Goal: Task Accomplishment & Management: Understand process/instructions

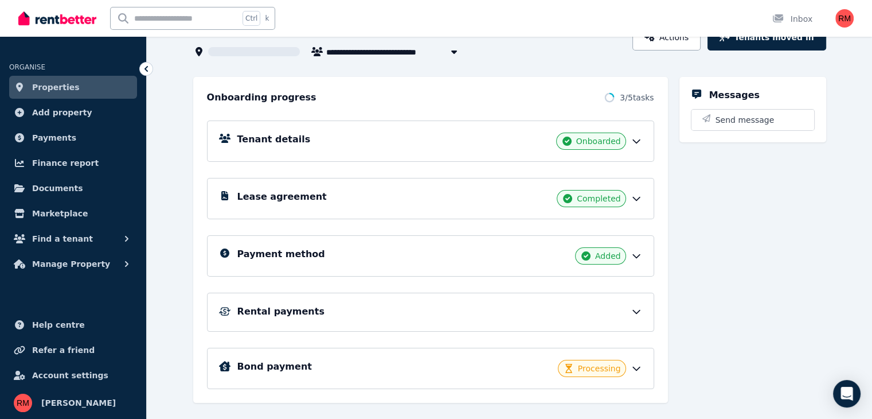
scroll to position [110, 0]
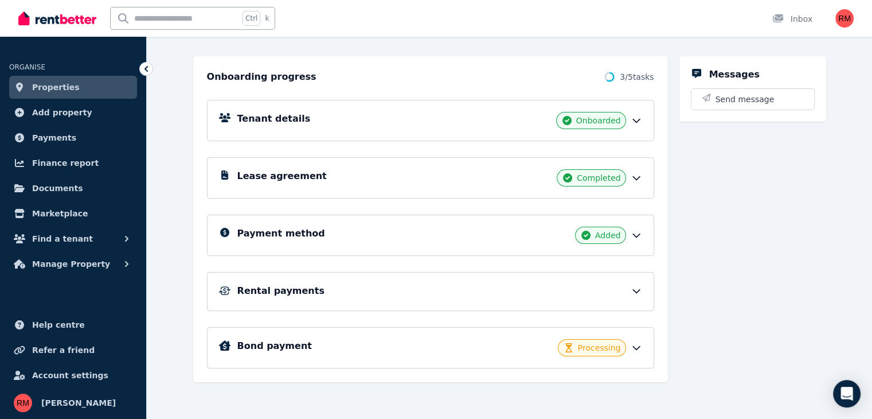
click at [642, 229] on icon at bounding box center [636, 234] width 11 height 11
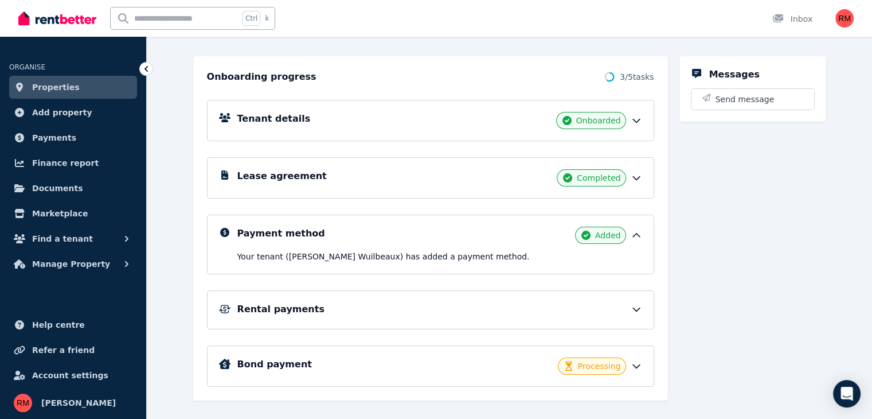
click at [640, 373] on div "Bond payment Processing" at bounding box center [430, 365] width 447 height 41
click at [642, 368] on icon at bounding box center [636, 365] width 11 height 11
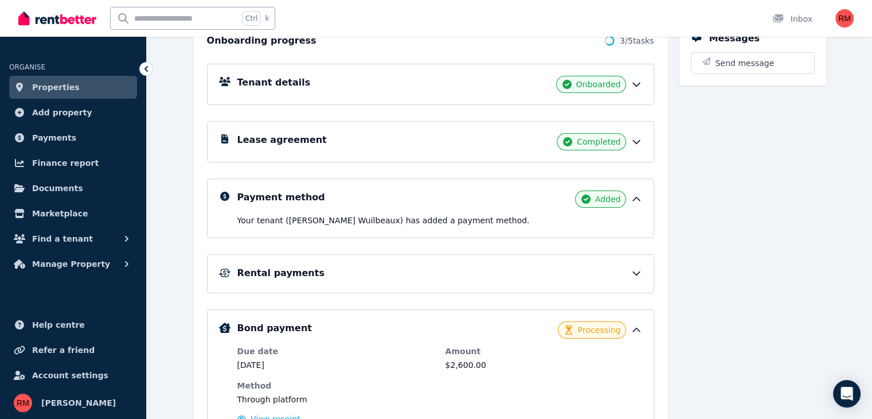
scroll to position [172, 0]
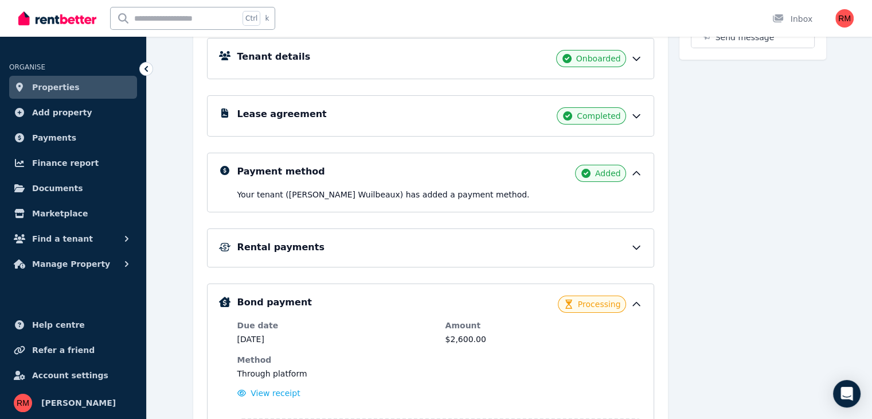
click at [642, 167] on icon at bounding box center [636, 172] width 11 height 11
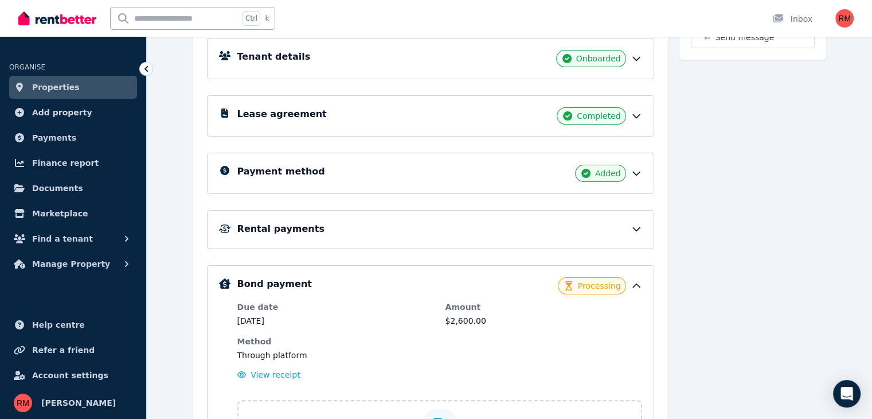
click at [642, 169] on icon at bounding box center [636, 172] width 11 height 11
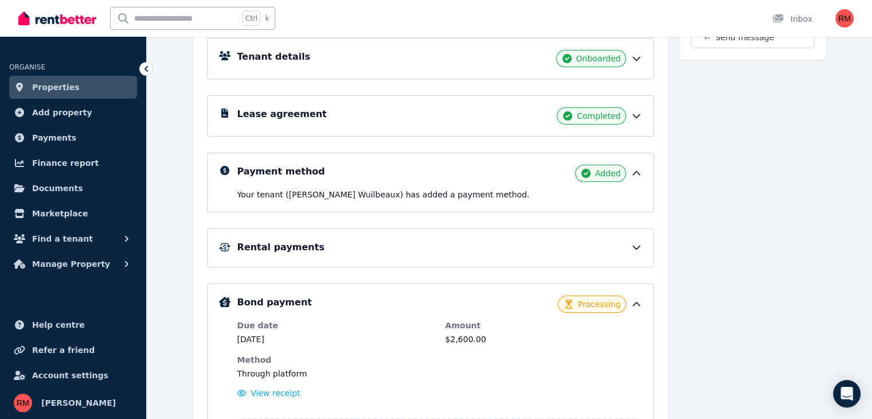
click at [642, 251] on icon at bounding box center [636, 246] width 11 height 11
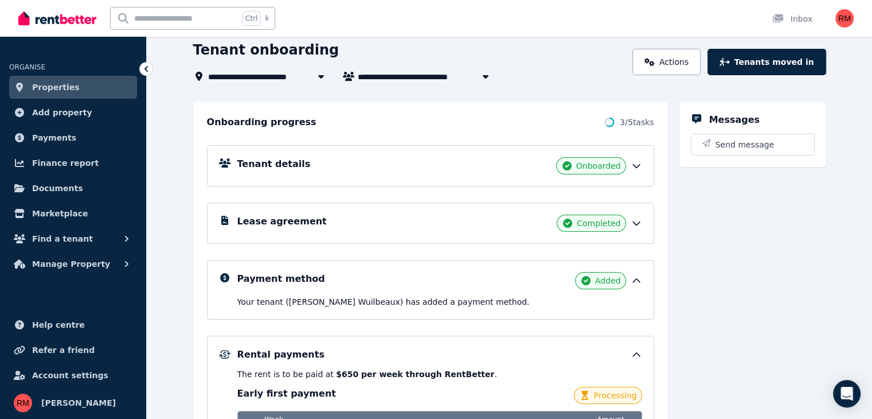
scroll to position [56, 0]
